Goal: Task Accomplishment & Management: Manage account settings

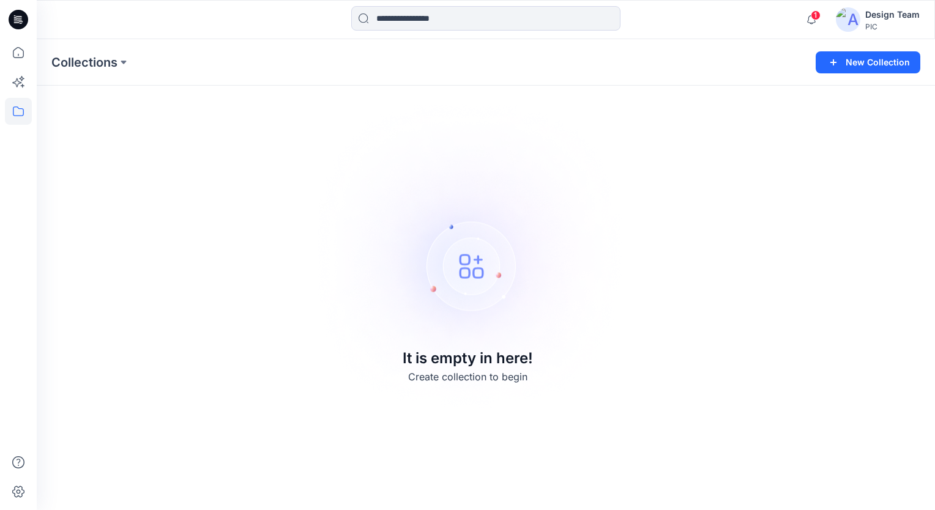
click at [877, 26] on div "PIC" at bounding box center [892, 26] width 54 height 9
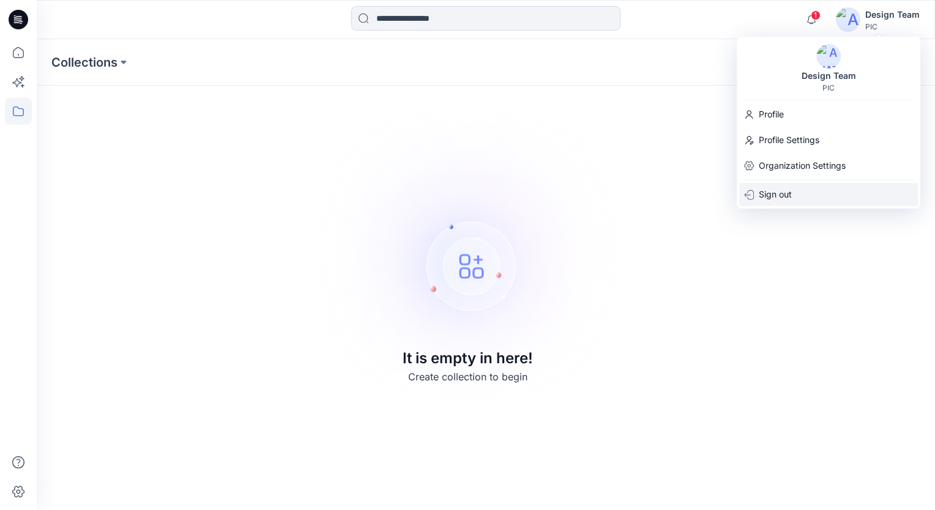
click at [786, 200] on p "Sign out" at bounding box center [775, 194] width 33 height 23
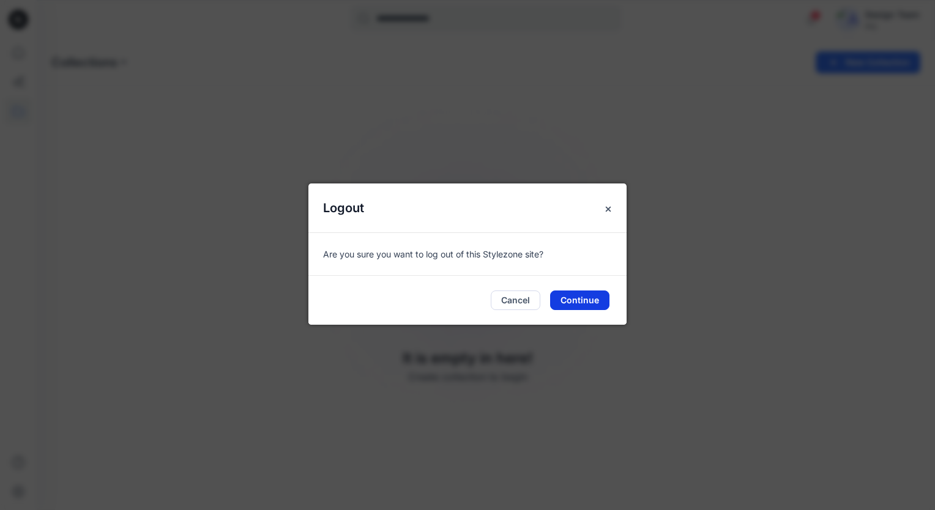
click at [578, 300] on button "Continue" at bounding box center [579, 301] width 59 height 20
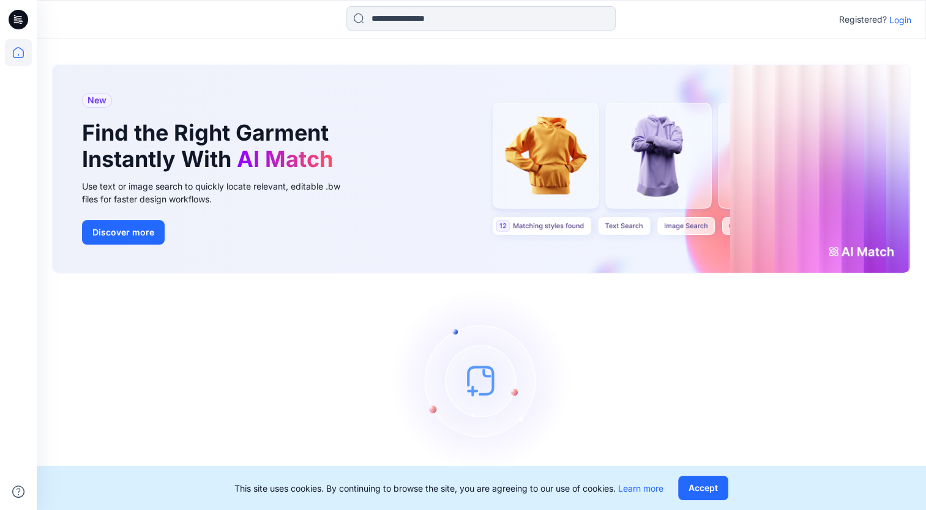
click at [906, 16] on p "Login" at bounding box center [900, 19] width 22 height 13
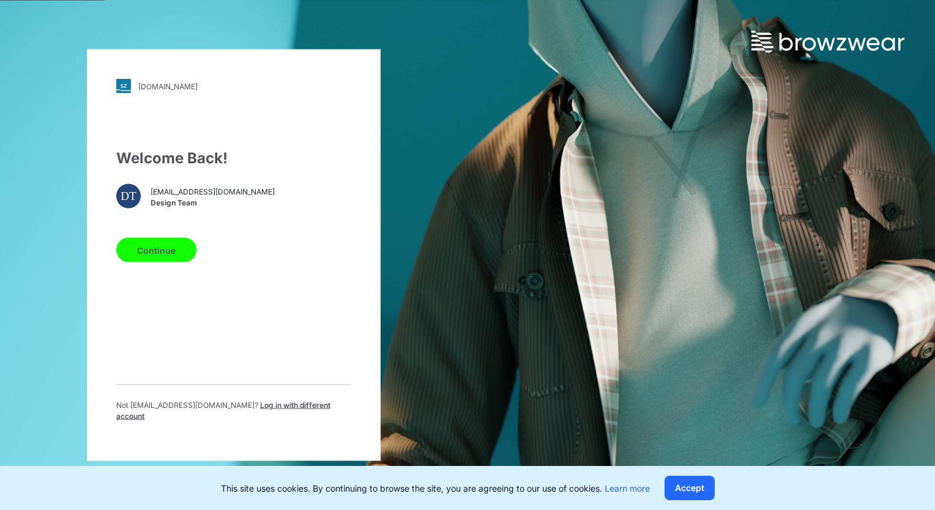
click at [155, 251] on button "Continue" at bounding box center [156, 250] width 80 height 24
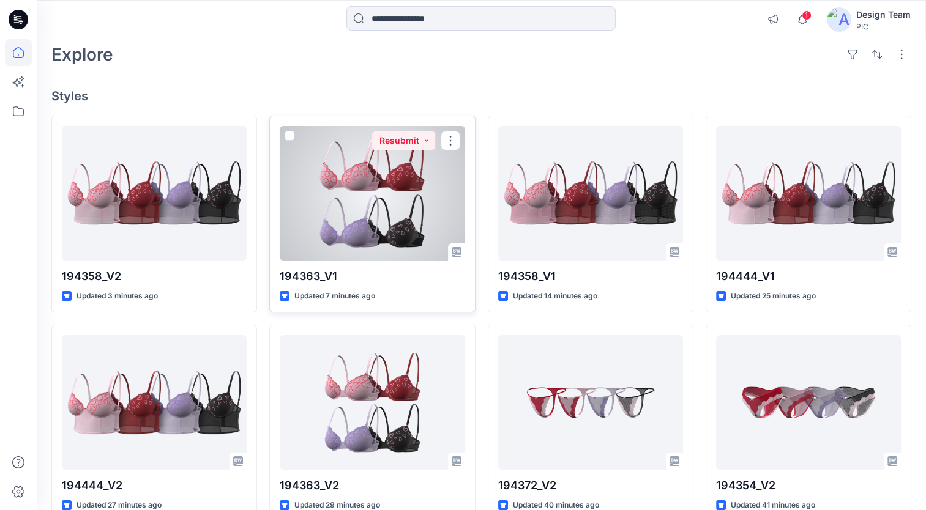
scroll to position [122, 0]
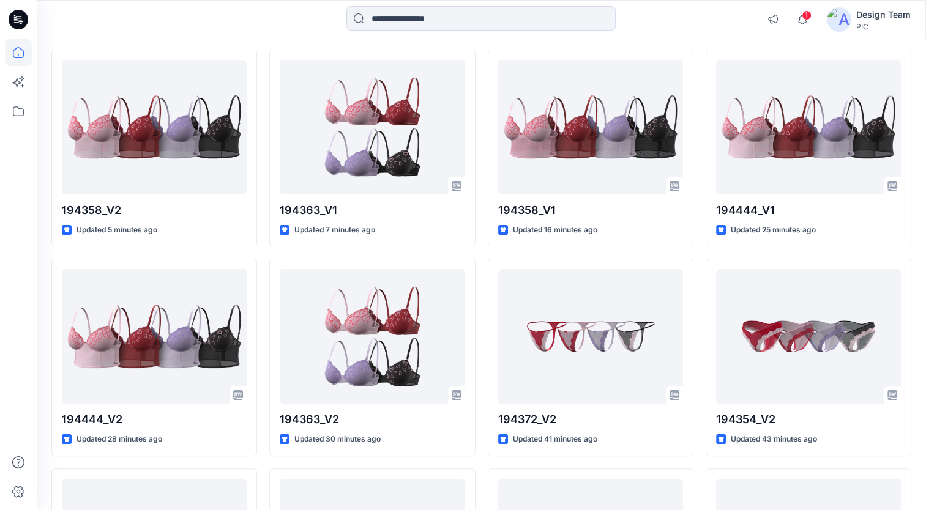
click at [701, 12] on div at bounding box center [481, 19] width 444 height 27
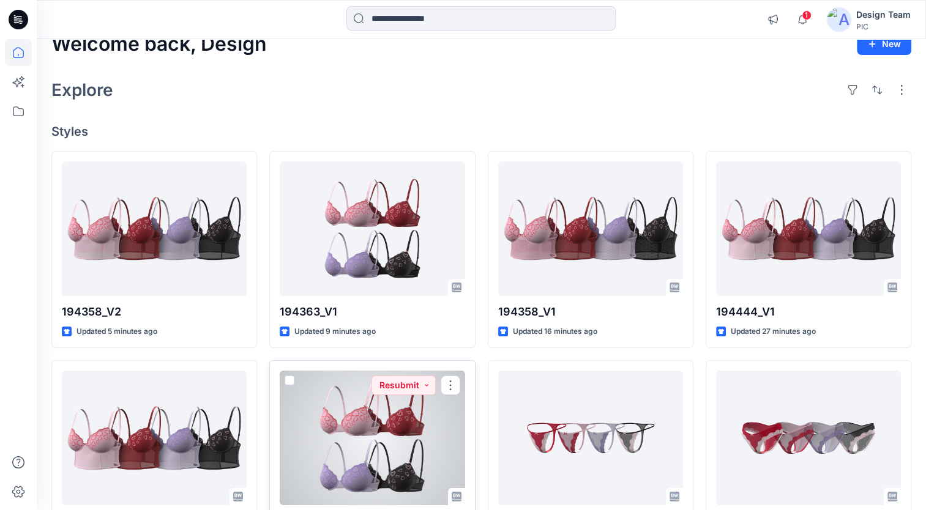
scroll to position [0, 0]
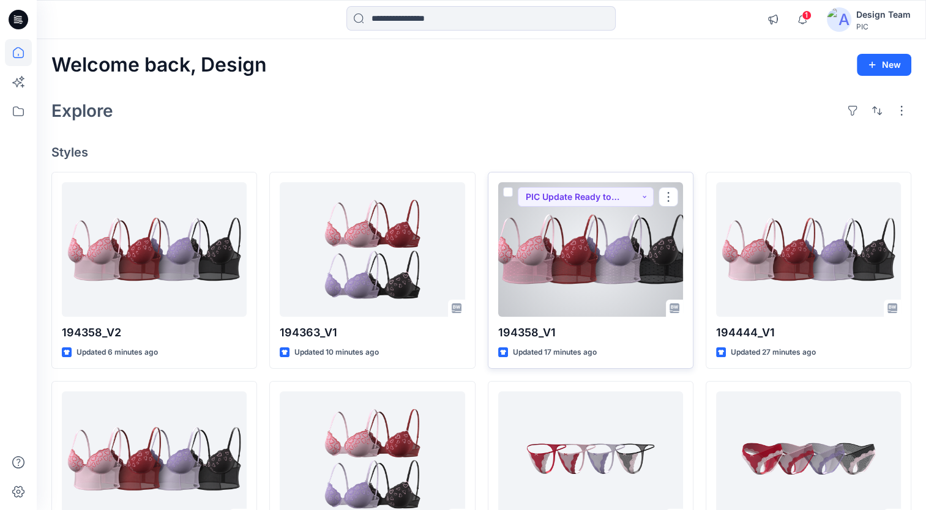
click at [595, 302] on div at bounding box center [590, 249] width 185 height 135
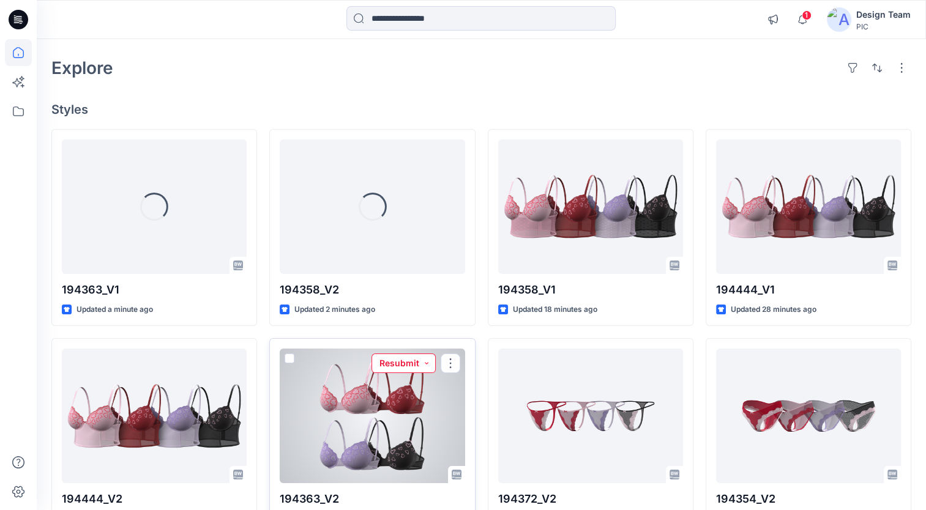
scroll to position [122, 0]
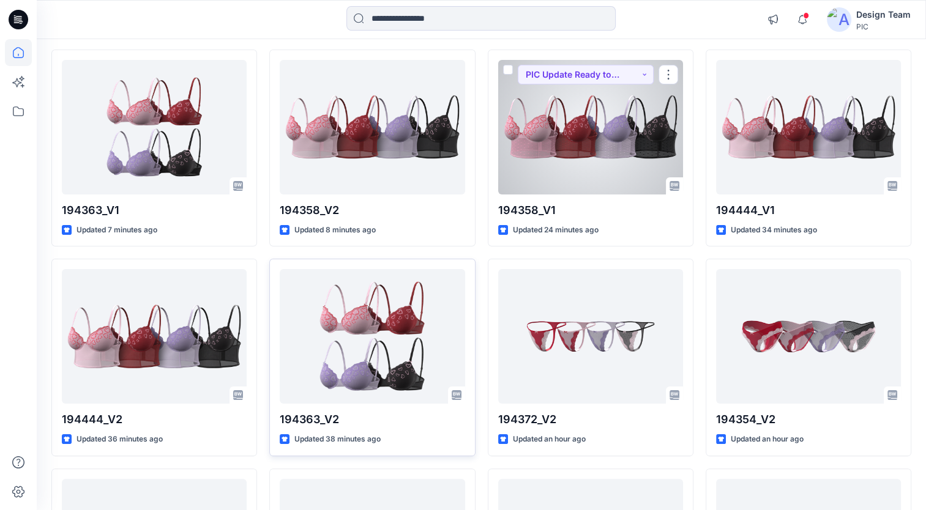
drag, startPoint x: 603, startPoint y: 187, endPoint x: 235, endPoint y: 9, distance: 409.1
click at [235, 9] on div at bounding box center [148, 19] width 222 height 27
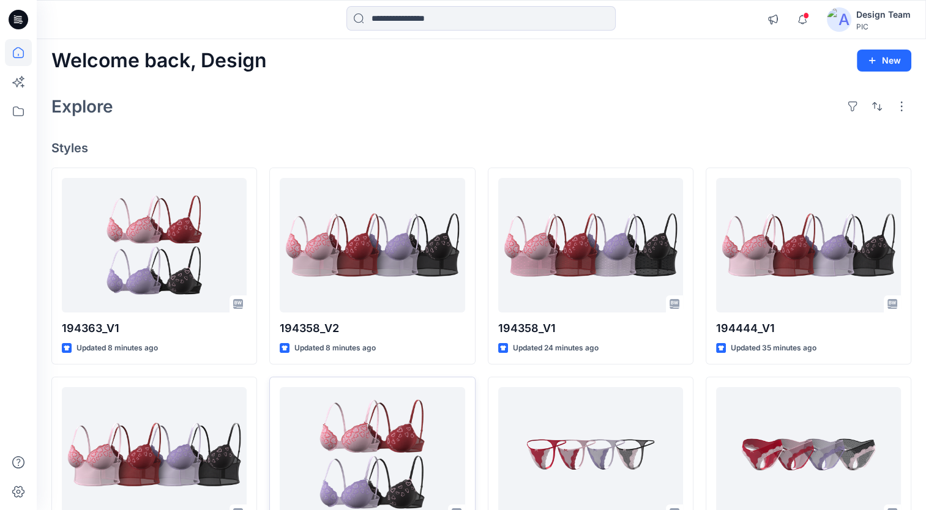
scroll to position [0, 0]
